Goal: Find specific page/section: Find specific page/section

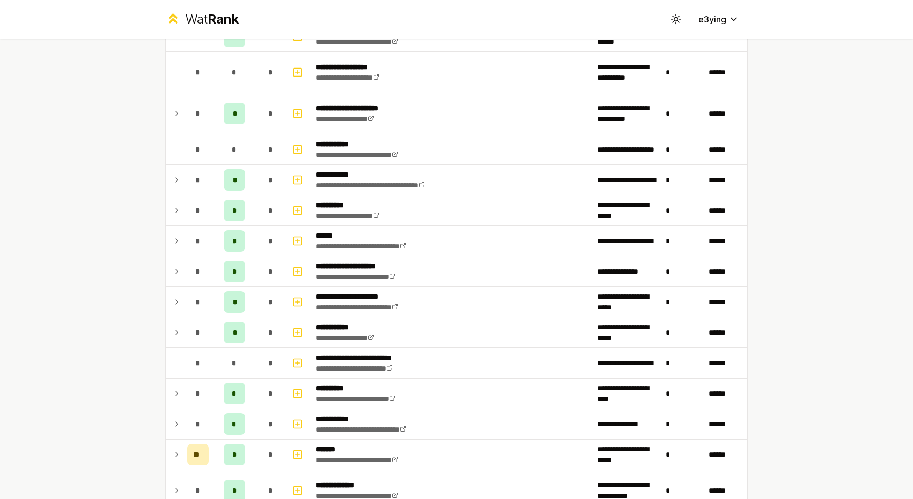
scroll to position [909, 0]
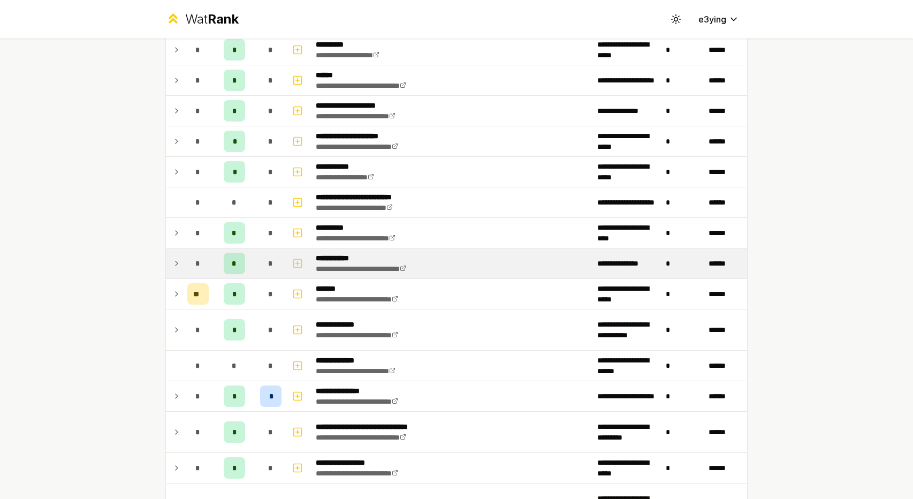
click at [166, 251] on td at bounding box center [174, 263] width 17 height 30
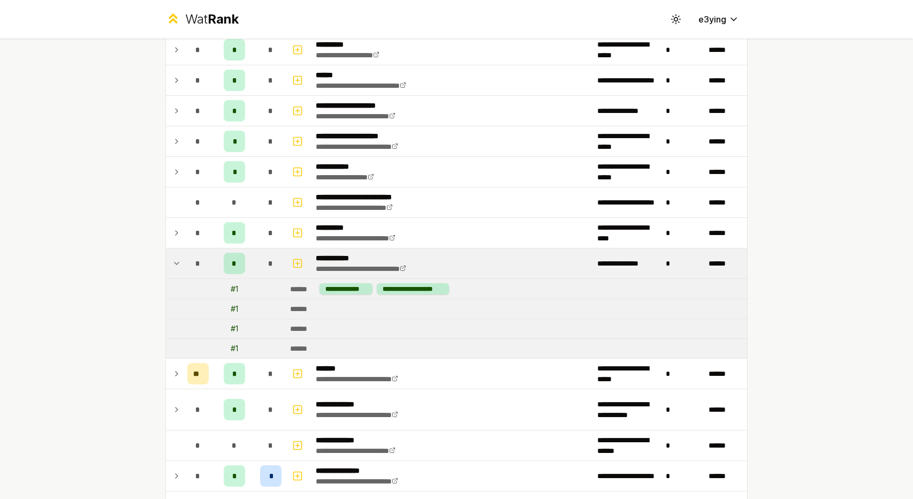
click at [232, 284] on div "# 1" at bounding box center [234, 289] width 7 height 11
click at [231, 284] on div "# 1" at bounding box center [234, 289] width 7 height 11
click at [399, 283] on div "**********" at bounding box center [413, 288] width 72 height 11
click at [227, 299] on td "# 1" at bounding box center [234, 308] width 43 height 19
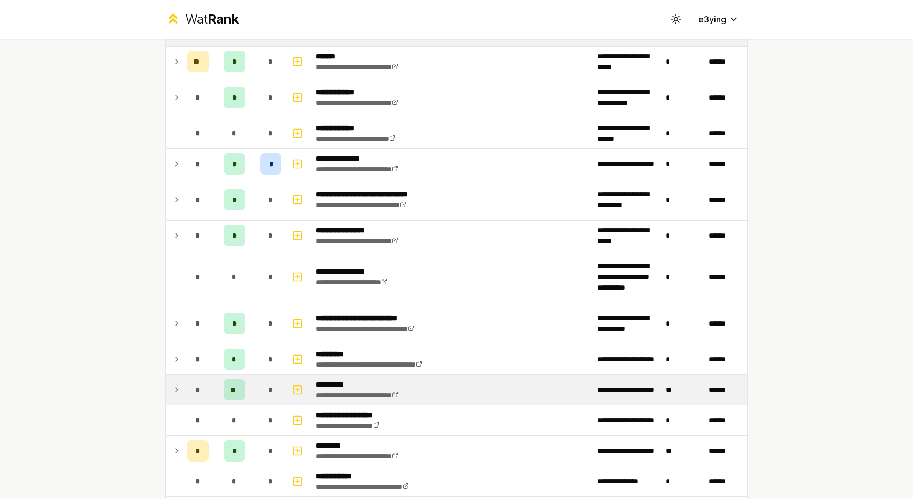
scroll to position [1183, 0]
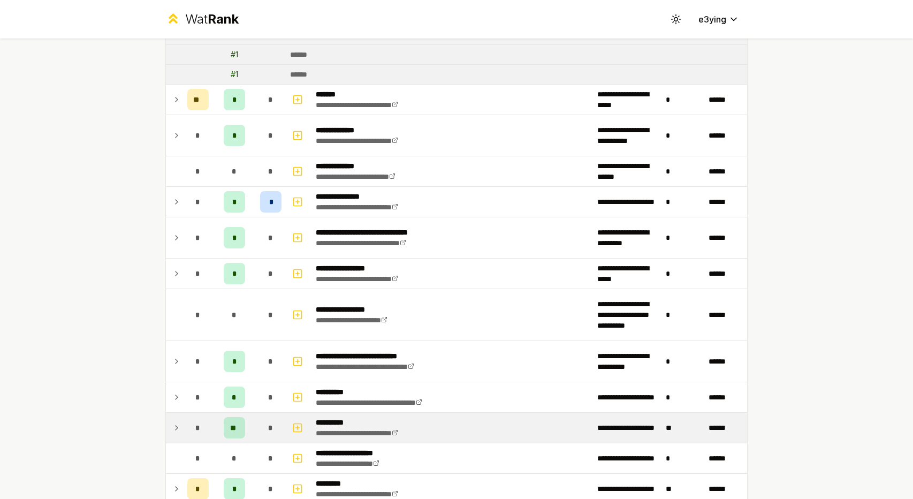
click at [183, 416] on td "*" at bounding box center [198, 427] width 30 height 30
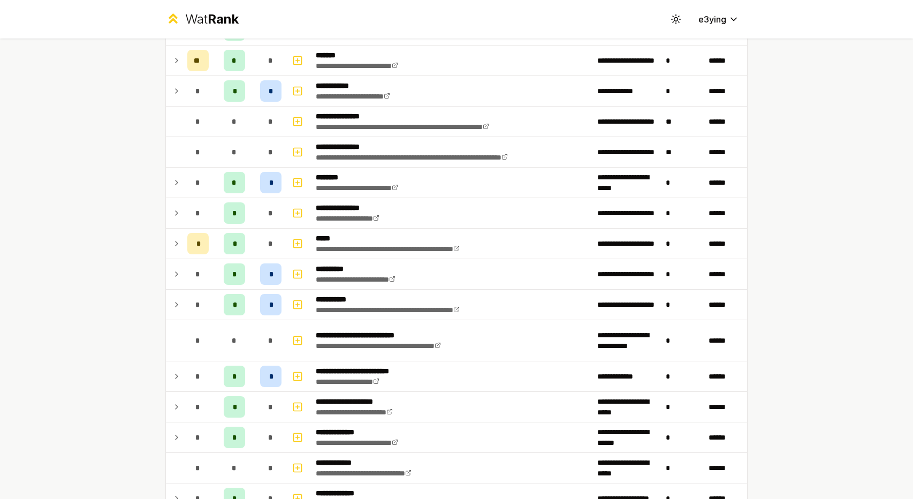
scroll to position [0, 0]
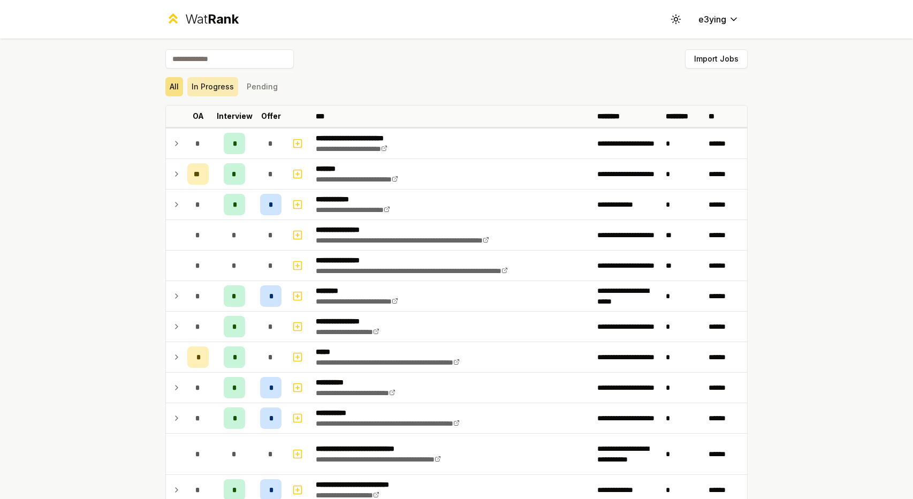
click at [213, 87] on button "In Progress" at bounding box center [212, 86] width 51 height 19
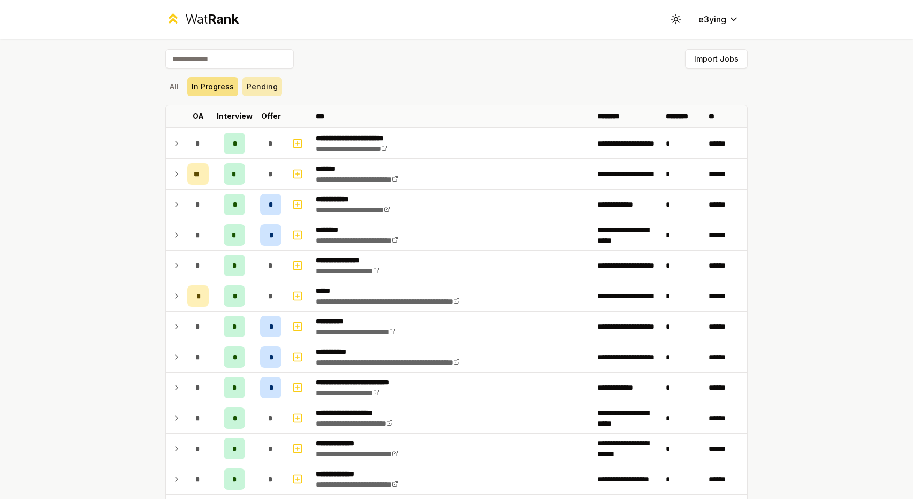
click at [257, 80] on button "Pending" at bounding box center [262, 86] width 40 height 19
